Goal: Transaction & Acquisition: Download file/media

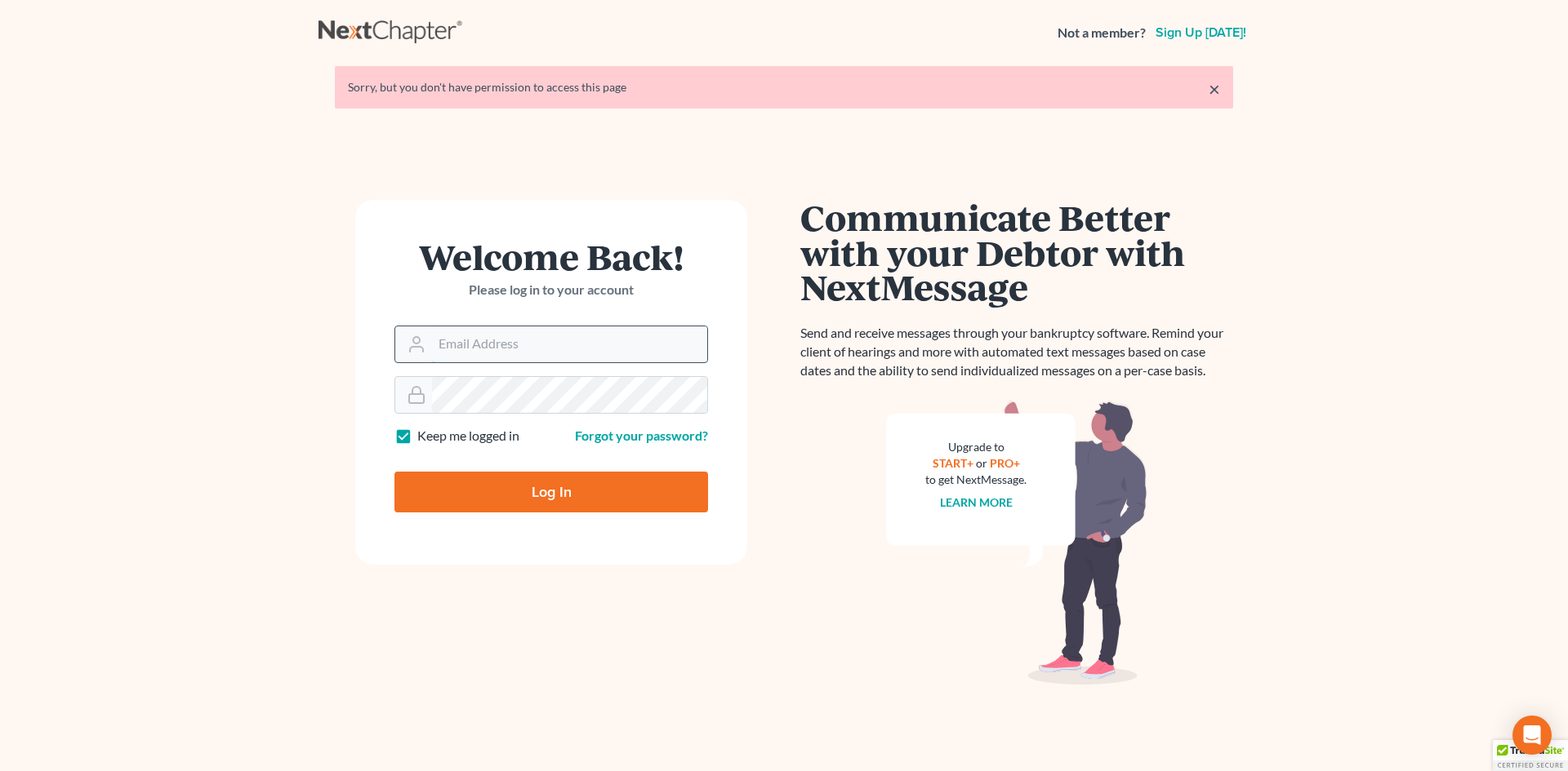
click at [547, 353] on input "Email Address" at bounding box center [570, 344] width 275 height 36
type input "[EMAIL_ADDRESS][DOMAIN_NAME]"
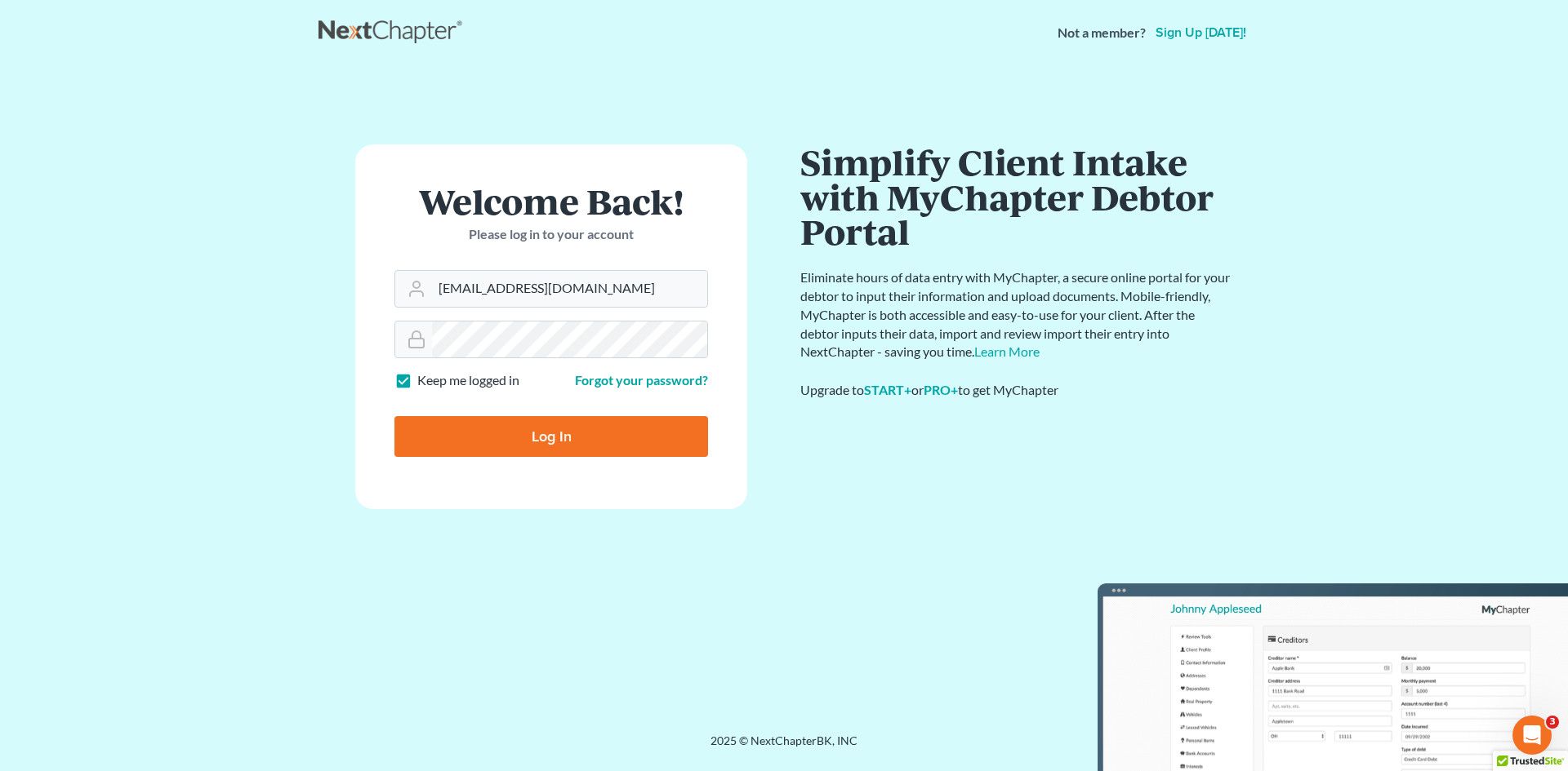
click at [568, 429] on input "Log In" at bounding box center [550, 437] width 313 height 41
type input "Thinking..."
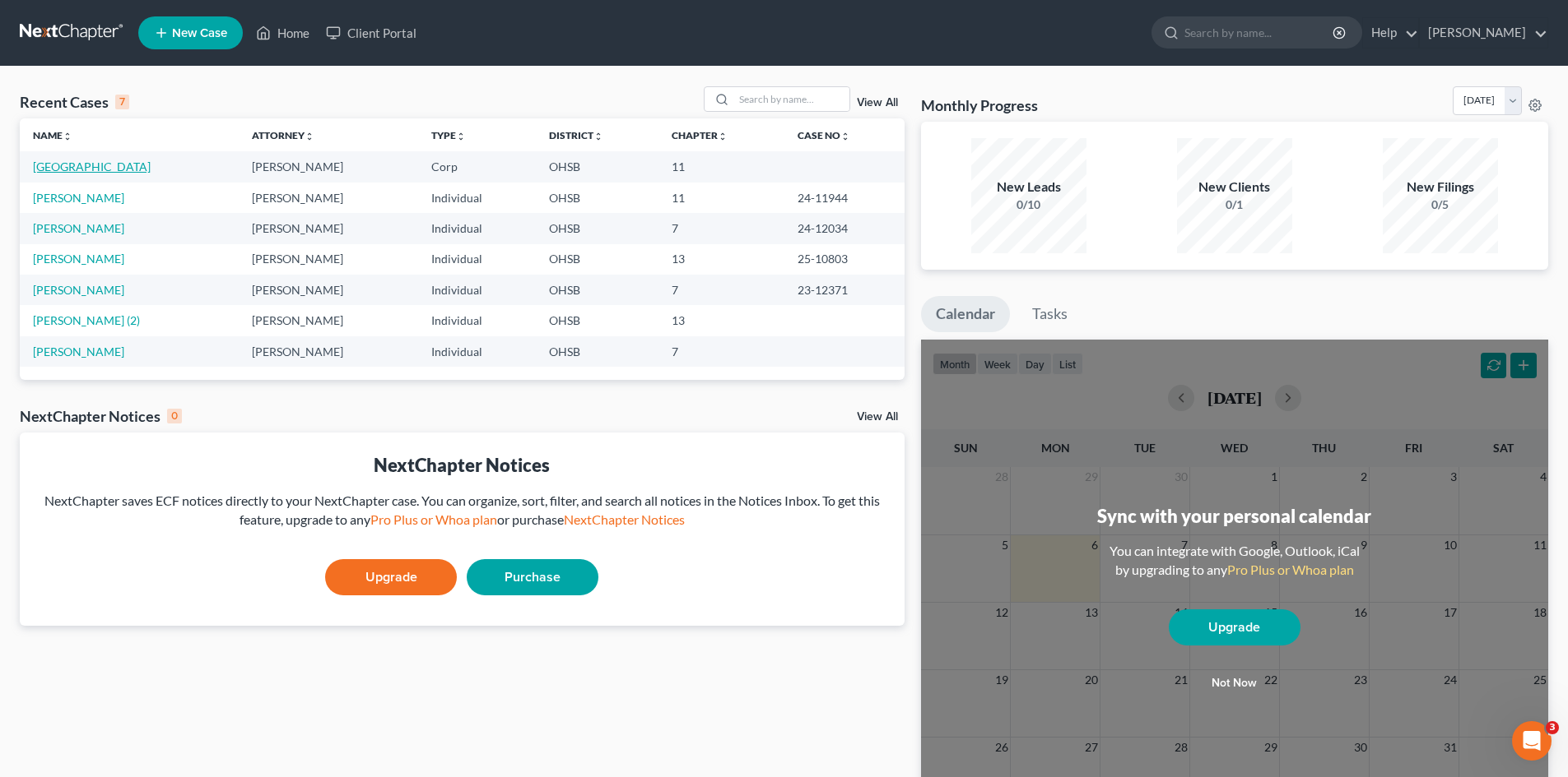
click at [109, 166] on link "[GEOGRAPHIC_DATA]" at bounding box center [92, 166] width 118 height 14
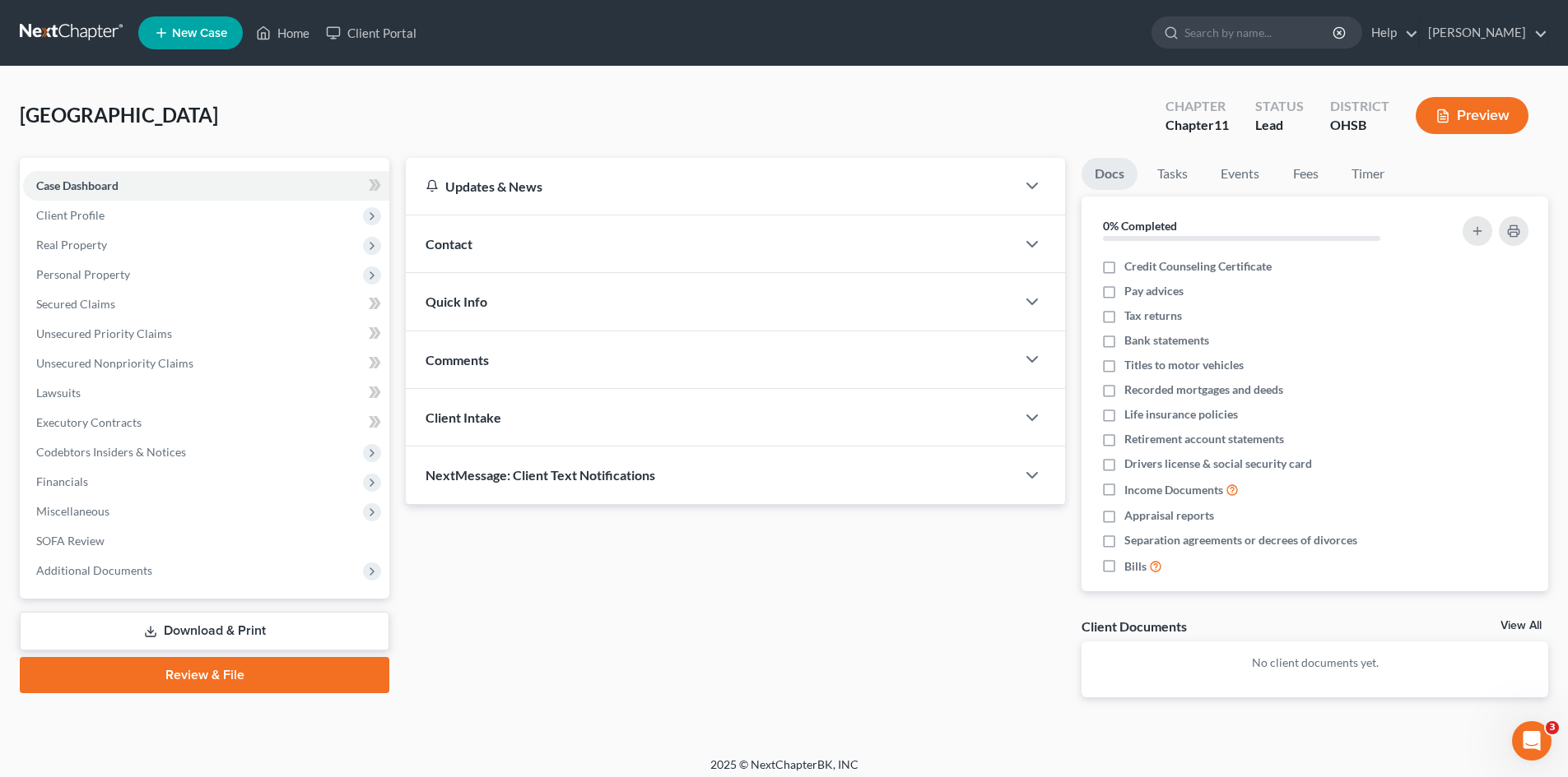
click at [227, 627] on link "Download & Print" at bounding box center [204, 631] width 369 height 38
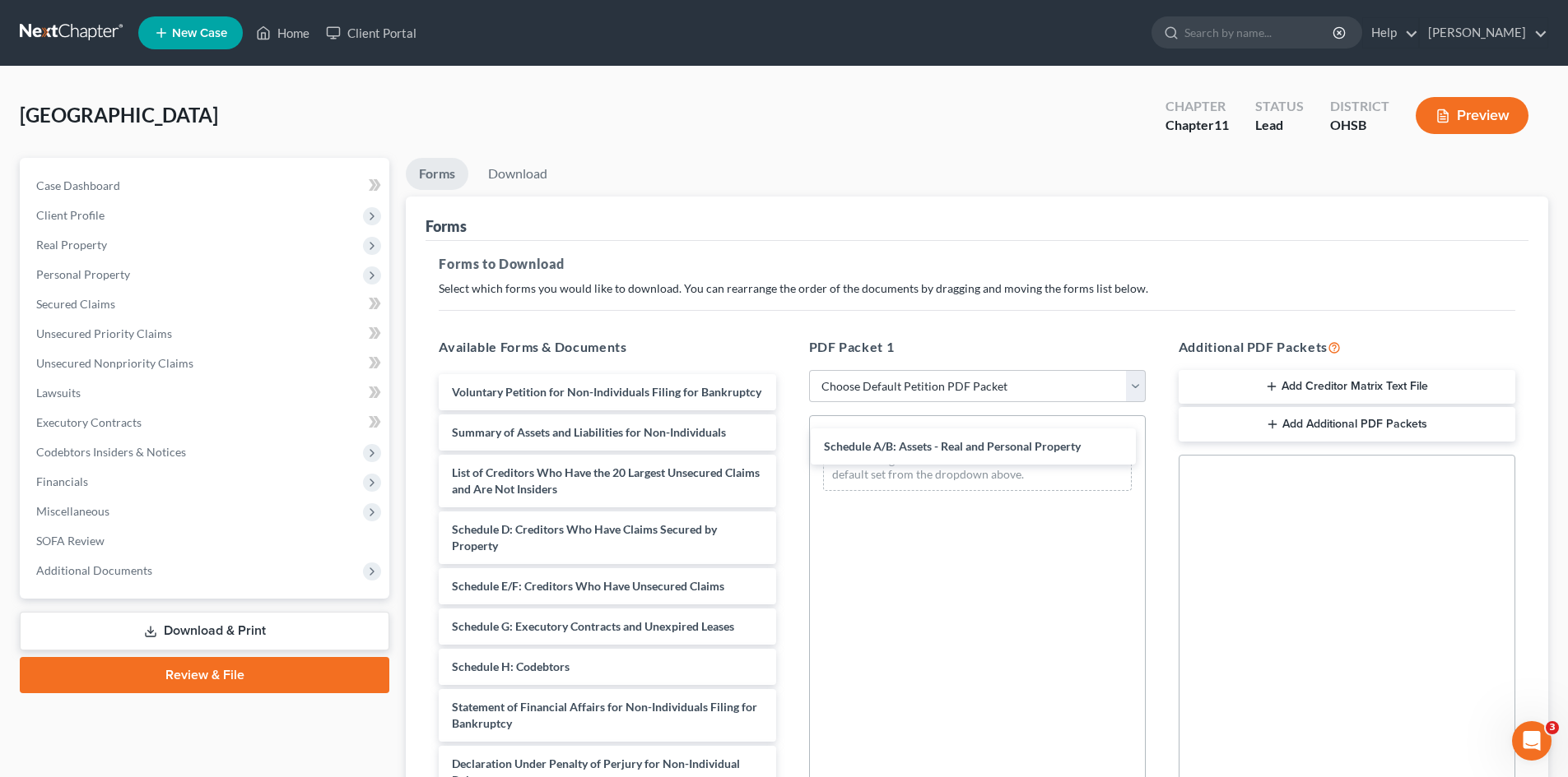
drag, startPoint x: 564, startPoint y: 543, endPoint x: 933, endPoint y: 446, distance: 381.5
click at [789, 444] on div "Schedule A/B: Assets - Real and Personal Property Voluntary Petition for Non-In…" at bounding box center [606, 667] width 362 height 586
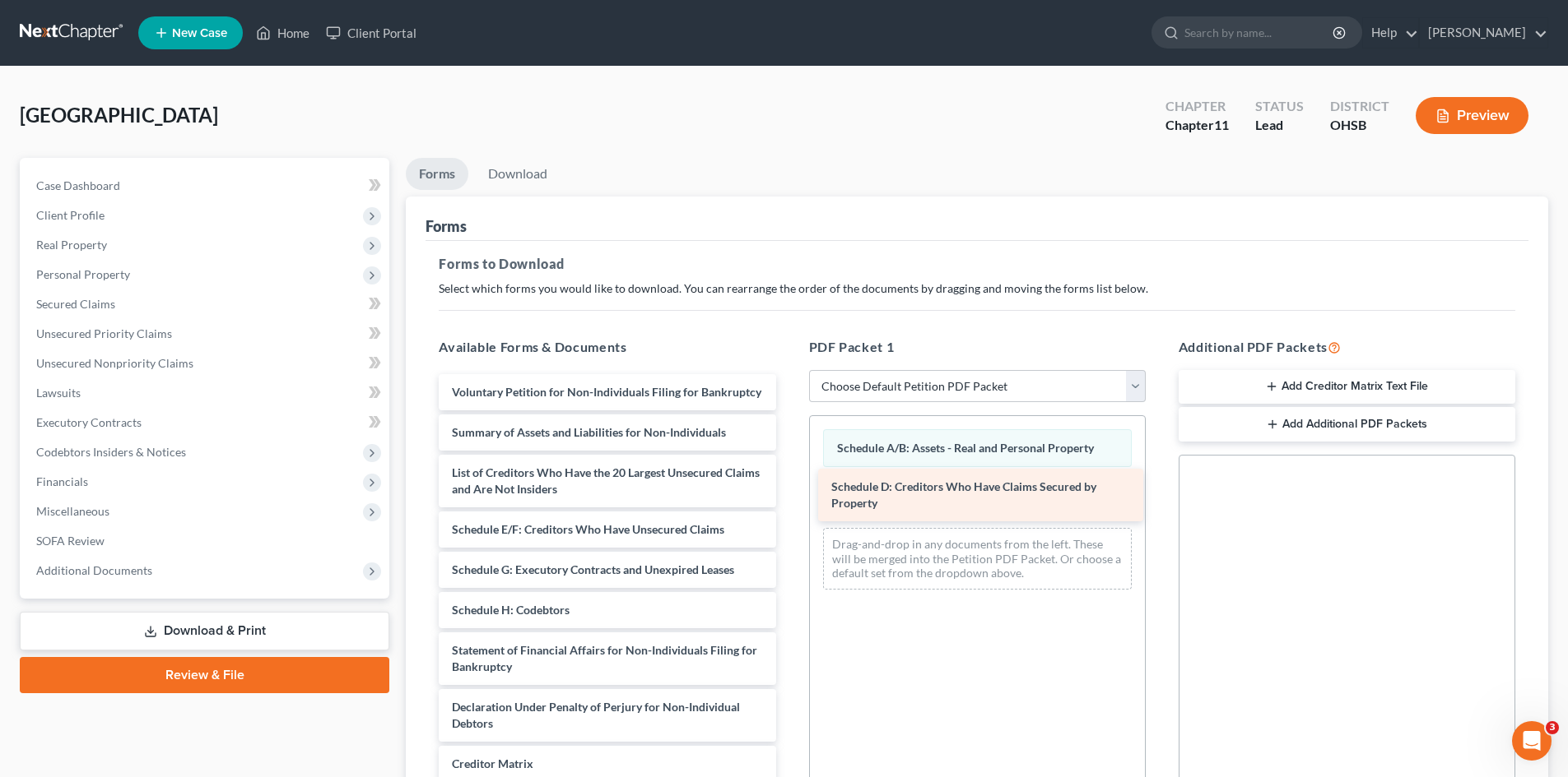
drag, startPoint x: 599, startPoint y: 548, endPoint x: 977, endPoint y: 489, distance: 382.6
click at [789, 489] on div "Schedule D: Creditors Who Have Claims Secured by Property Voluntary Petition fo…" at bounding box center [606, 638] width 362 height 529
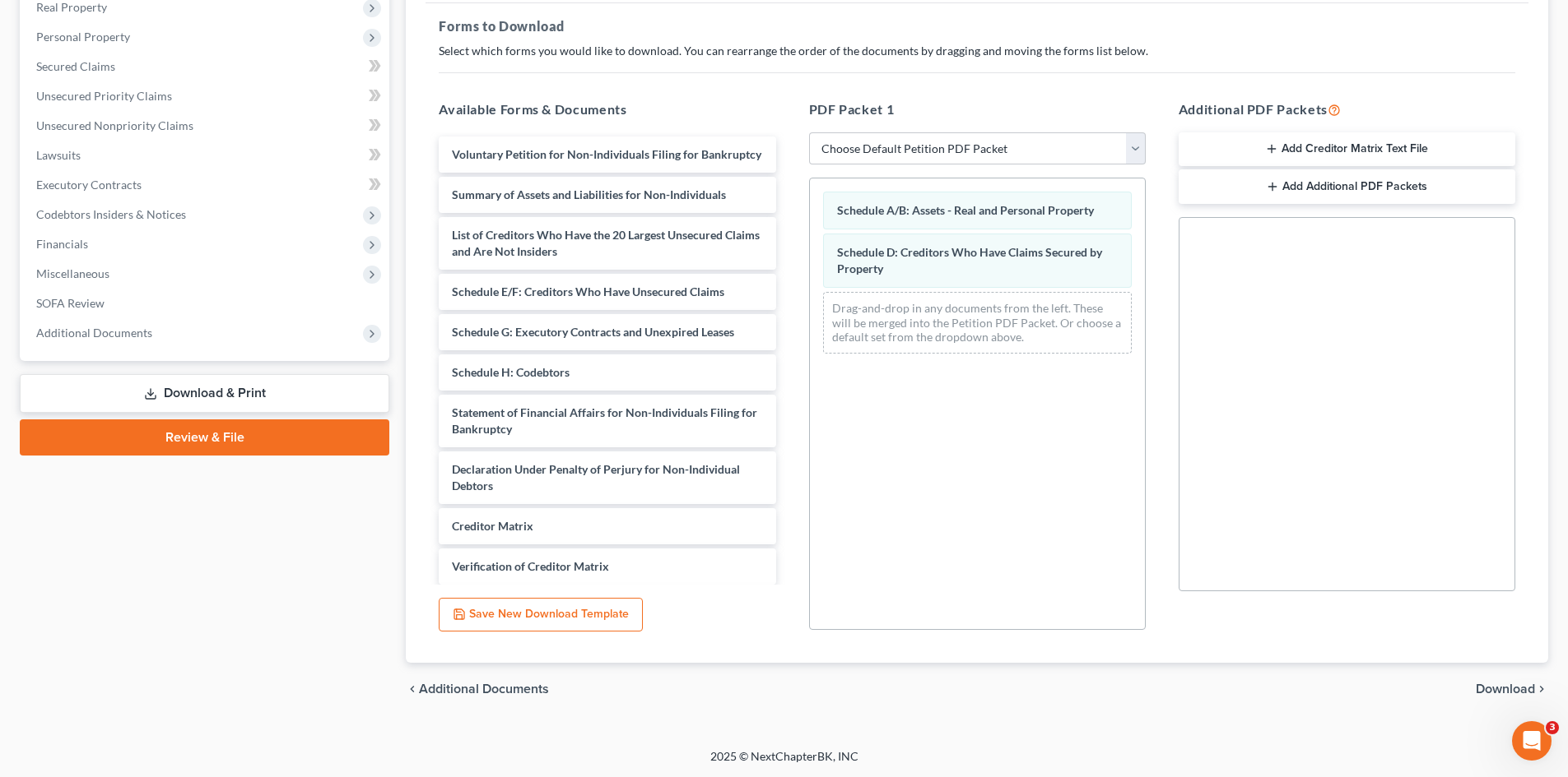
scroll to position [239, 0]
click at [1505, 688] on span "Download" at bounding box center [1504, 688] width 59 height 13
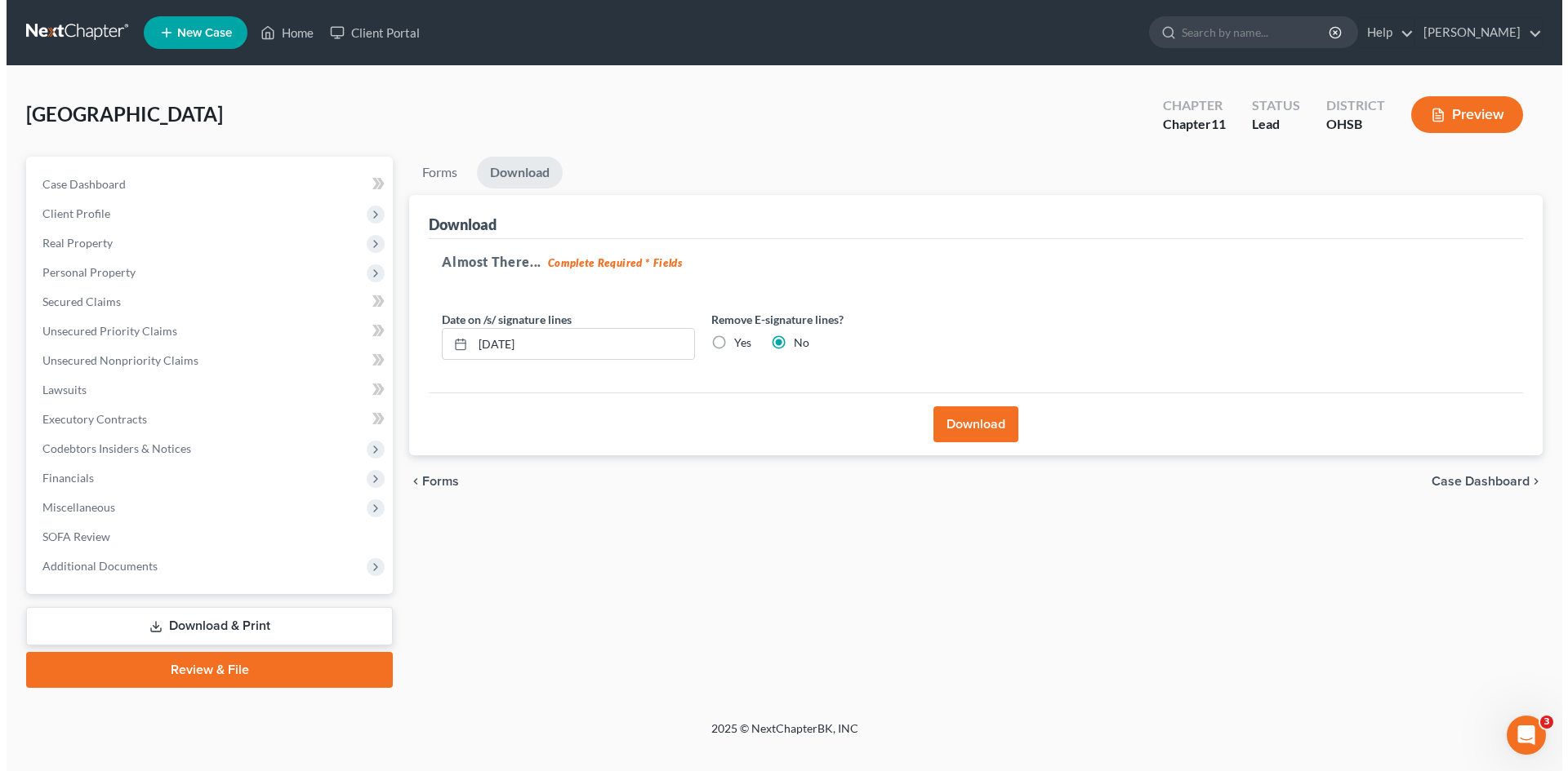
scroll to position [0, 0]
drag, startPoint x: 712, startPoint y: 339, endPoint x: 777, endPoint y: 357, distance: 67.4
click at [731, 339] on label "Yes" at bounding box center [739, 343] width 17 height 17
click at [737, 339] on input "Yes" at bounding box center [742, 339] width 10 height 10
radio input "true"
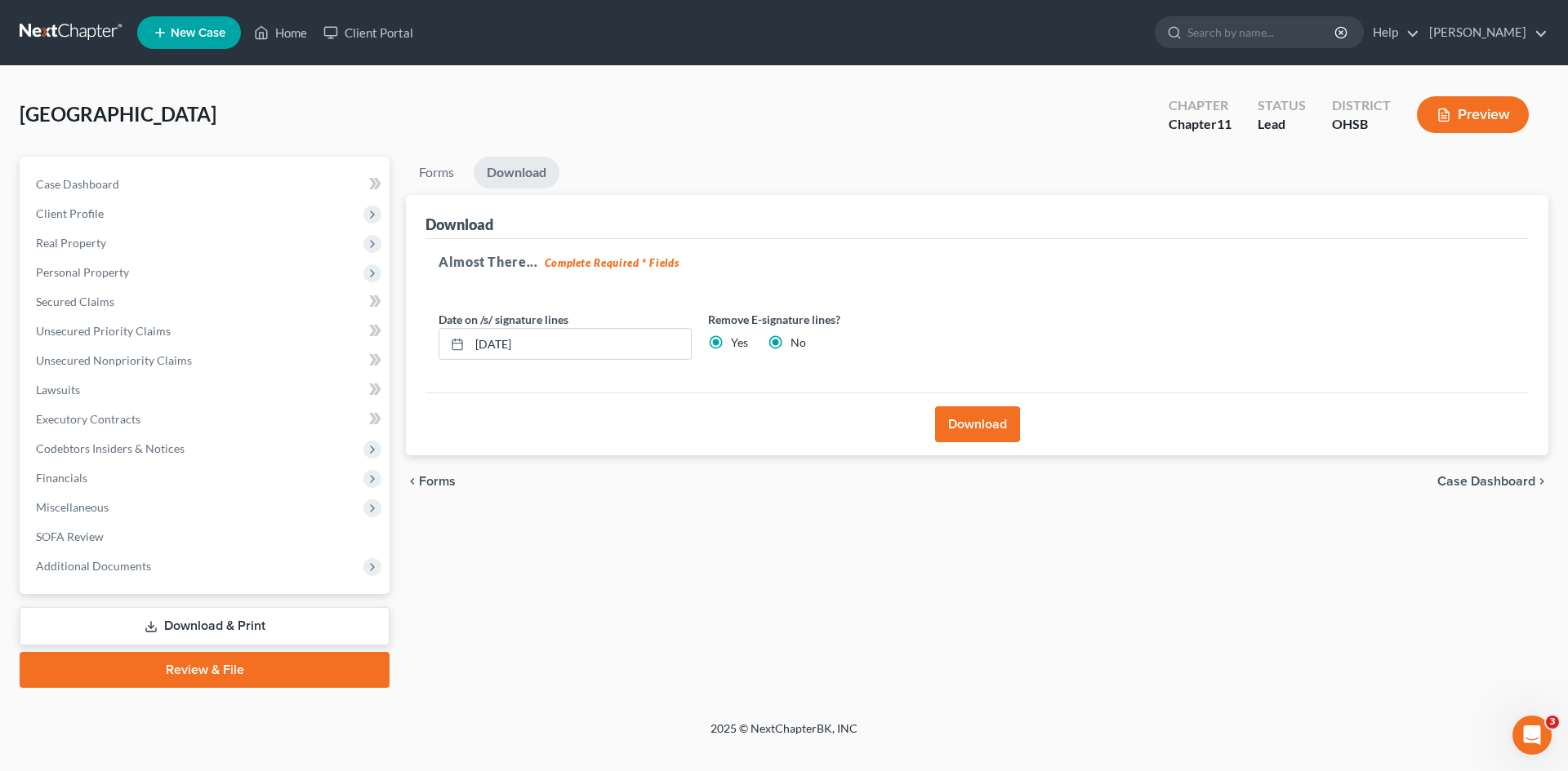
radio input "false"
click at [972, 433] on button "Download" at bounding box center [977, 425] width 85 height 36
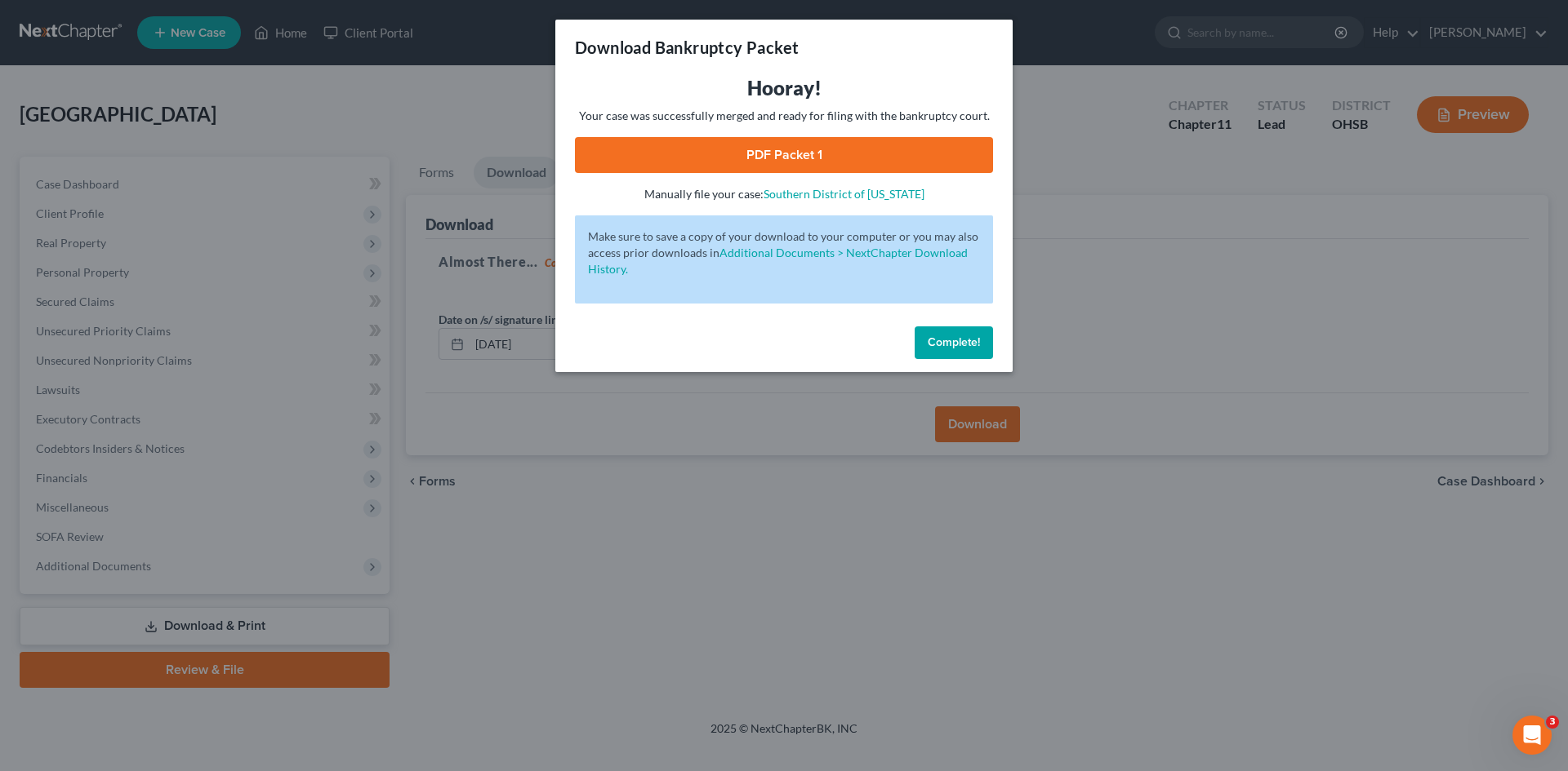
click at [805, 145] on link "PDF Packet 1" at bounding box center [784, 155] width 418 height 36
click at [952, 339] on span "Complete!" at bounding box center [954, 342] width 52 height 14
